Goal: Task Accomplishment & Management: Manage account settings

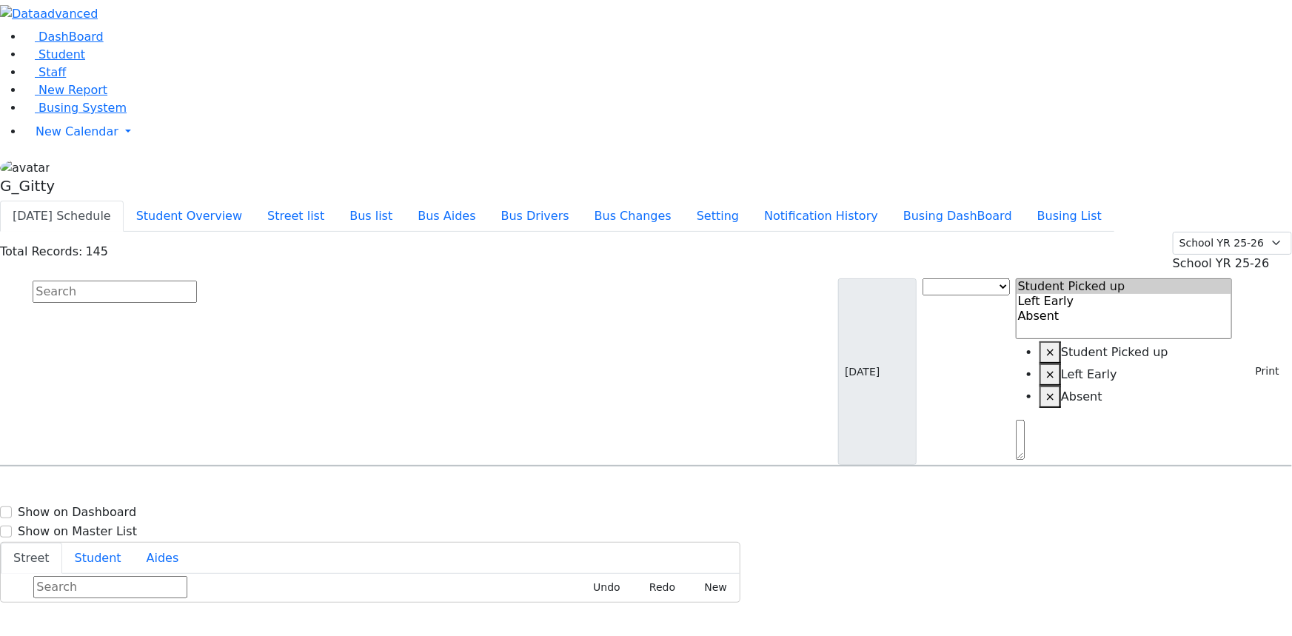
click at [405, 201] on li "Bus list" at bounding box center [371, 216] width 68 height 30
click at [405, 201] on button "Bus list" at bounding box center [371, 216] width 68 height 31
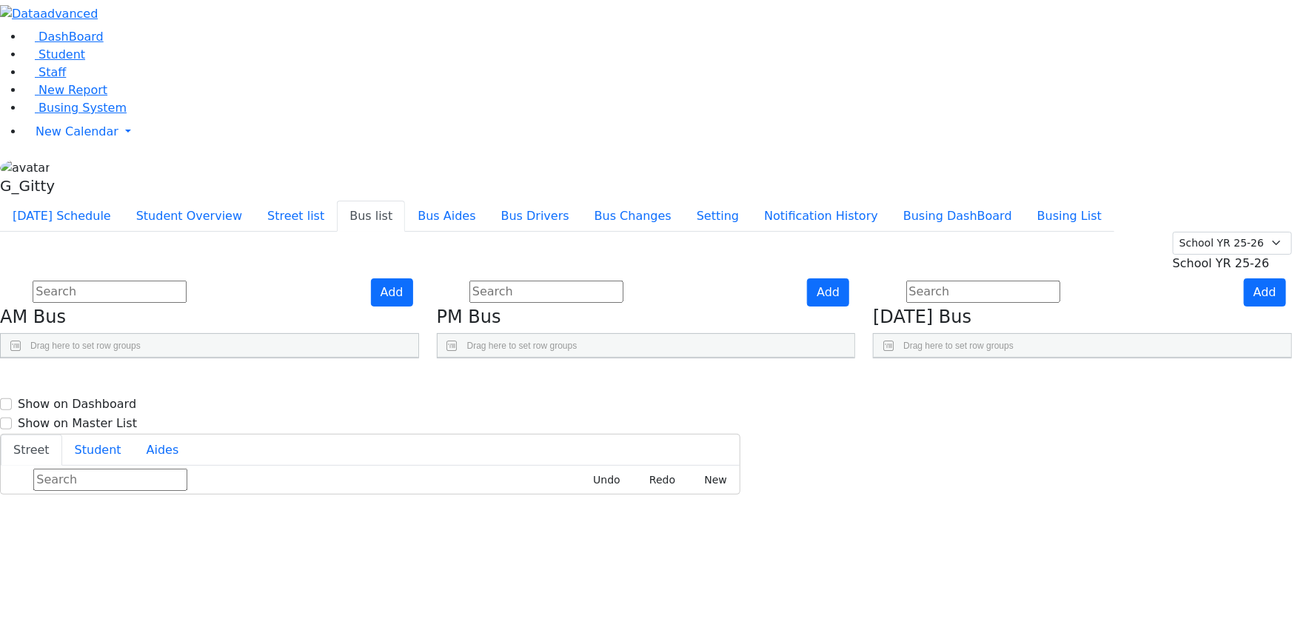
scroll to position [438, 0]
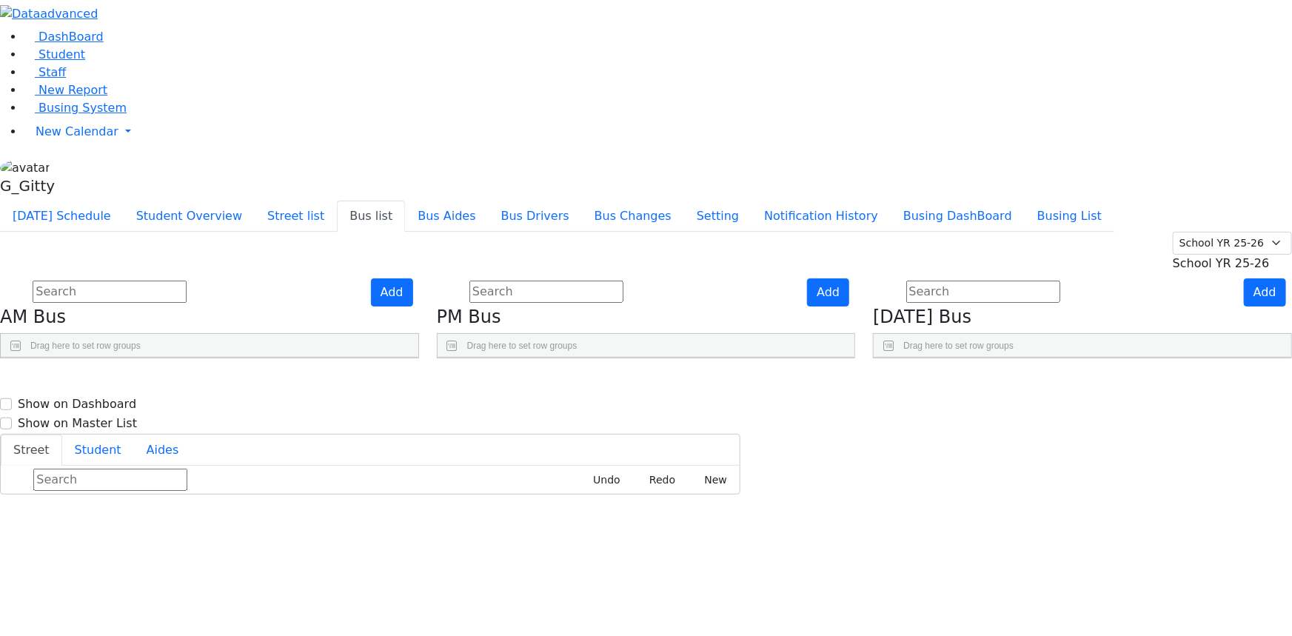
click at [114, 115] on link "Busing System" at bounding box center [75, 108] width 103 height 14
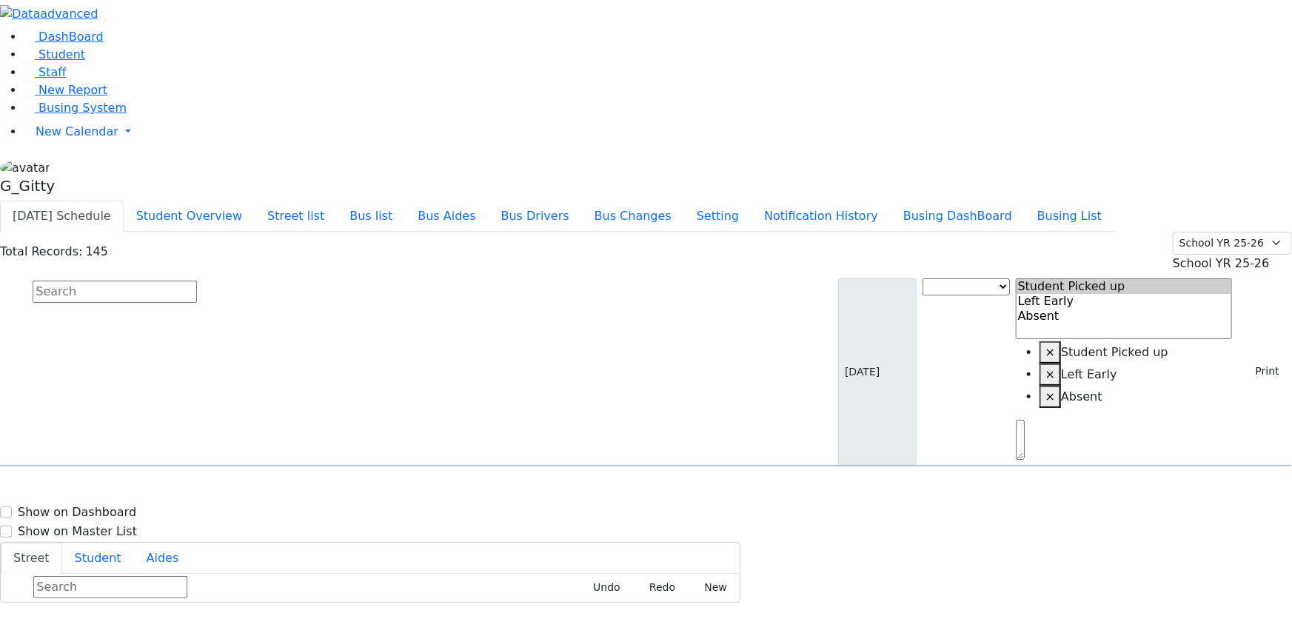
click at [197, 281] on input "text" at bounding box center [115, 292] width 164 height 22
type input "green"
click at [118, 561] on h6 "[PERSON_NAME]" at bounding box center [64, 568] width 109 height 14
select select
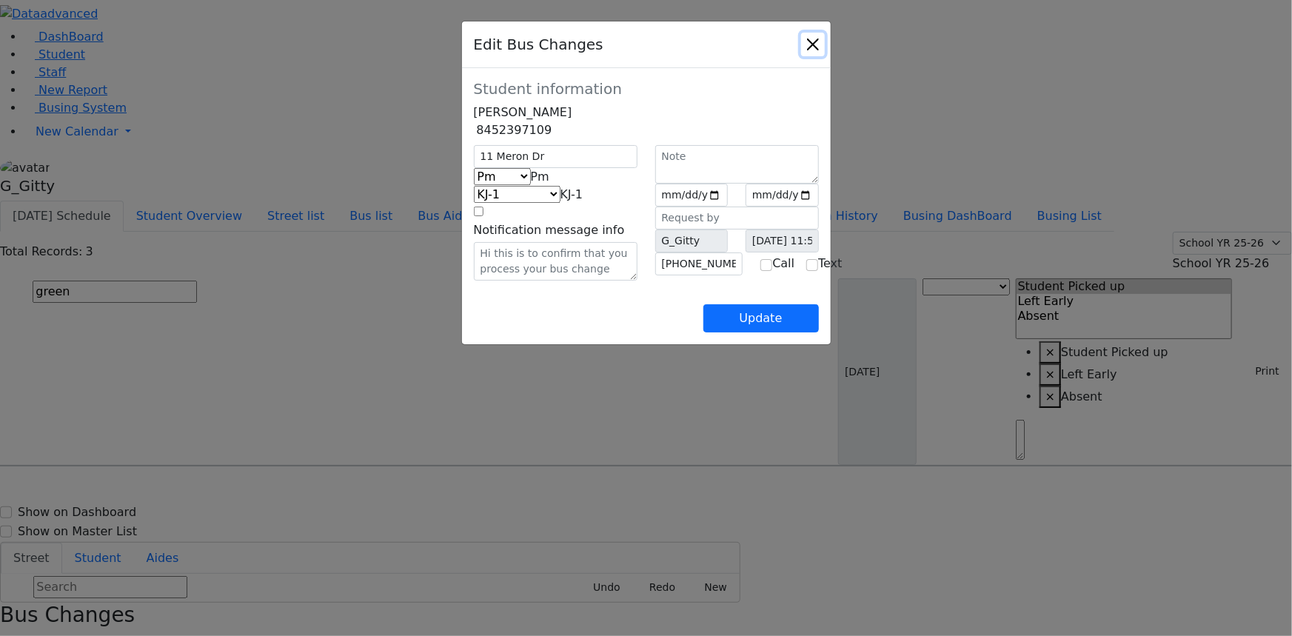
click at [825, 49] on button "Close" at bounding box center [813, 45] width 24 height 24
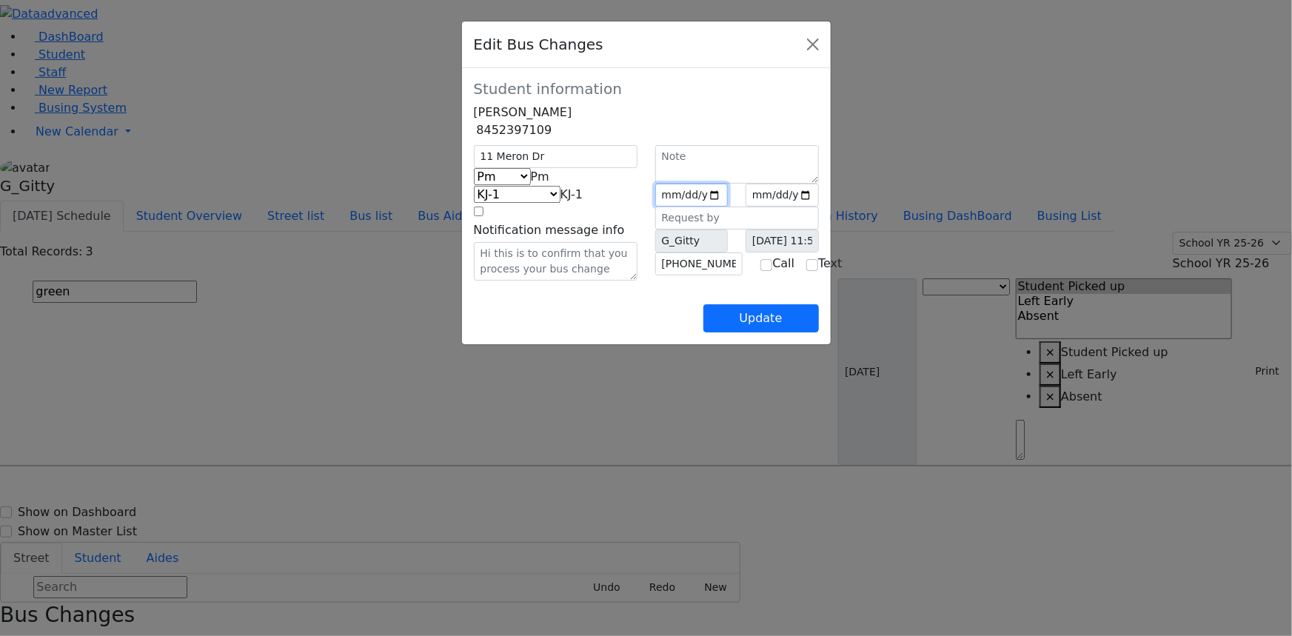
click at [729, 207] on input "[DATE]" at bounding box center [691, 195] width 73 height 23
type input "[DATE]"
drag, startPoint x: 892, startPoint y: 218, endPoint x: 895, endPoint y: 230, distance: 11.5
click at [819, 207] on input "date" at bounding box center [782, 195] width 73 height 23
type input "[DATE]"
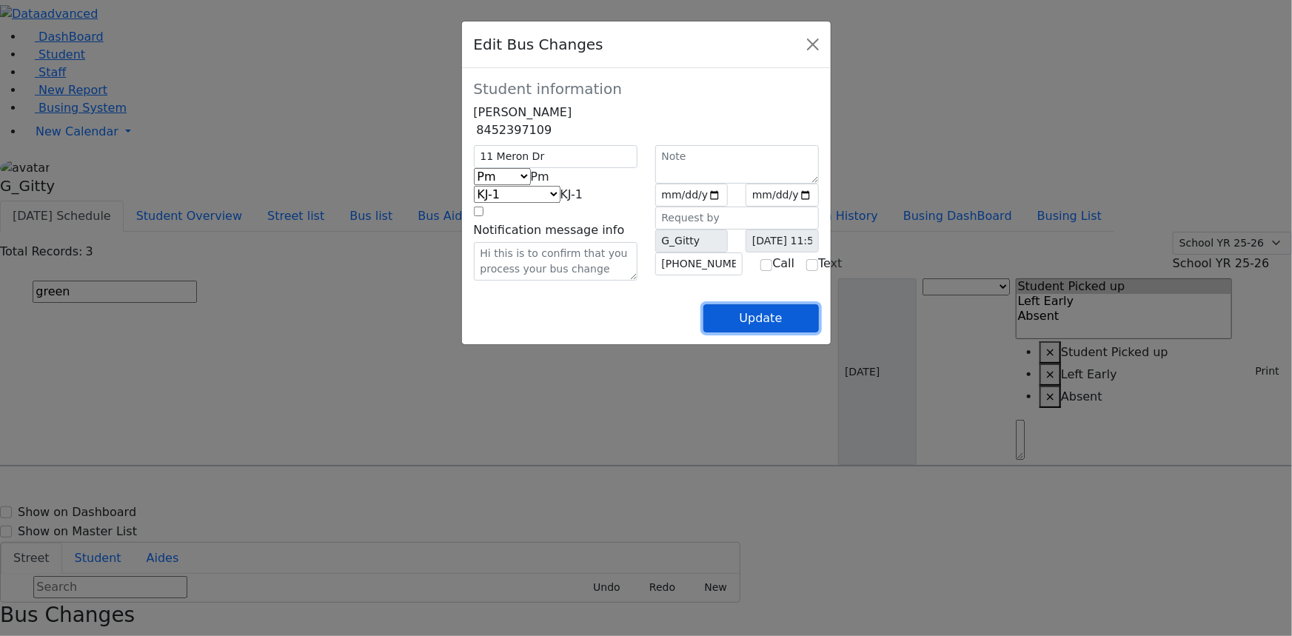
click at [819, 332] on button "Update" at bounding box center [761, 318] width 116 height 28
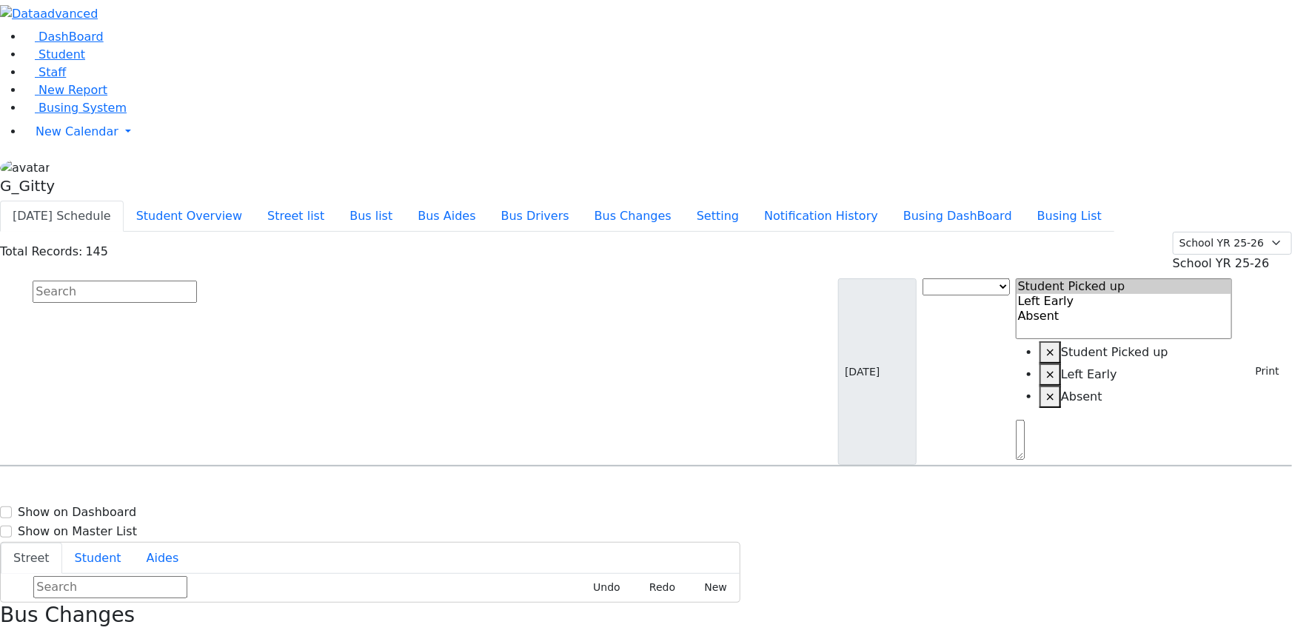
click at [197, 281] on input "text" at bounding box center [115, 292] width 164 height 22
click at [1, 635] on use "button" at bounding box center [1, 639] width 0 height 0
click at [197, 281] on input "text" at bounding box center [115, 292] width 164 height 22
click at [1096, 201] on button "Busing List" at bounding box center [1070, 216] width 90 height 31
